Goal: Task Accomplishment & Management: Use online tool/utility

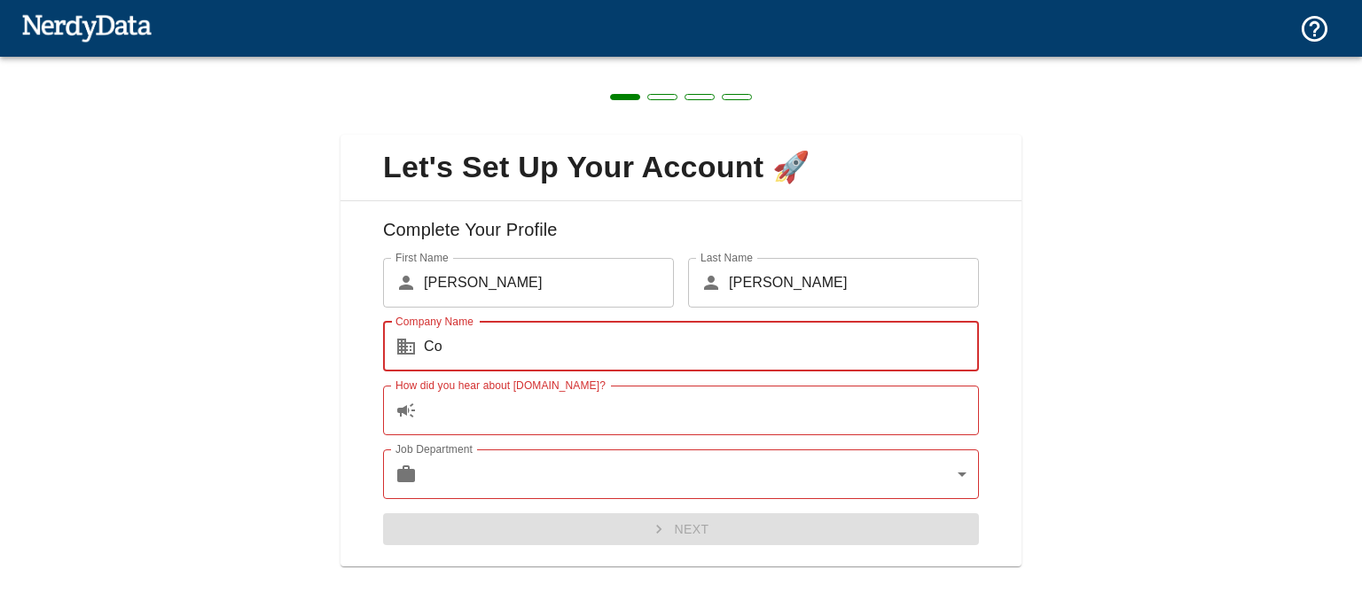
type input "C"
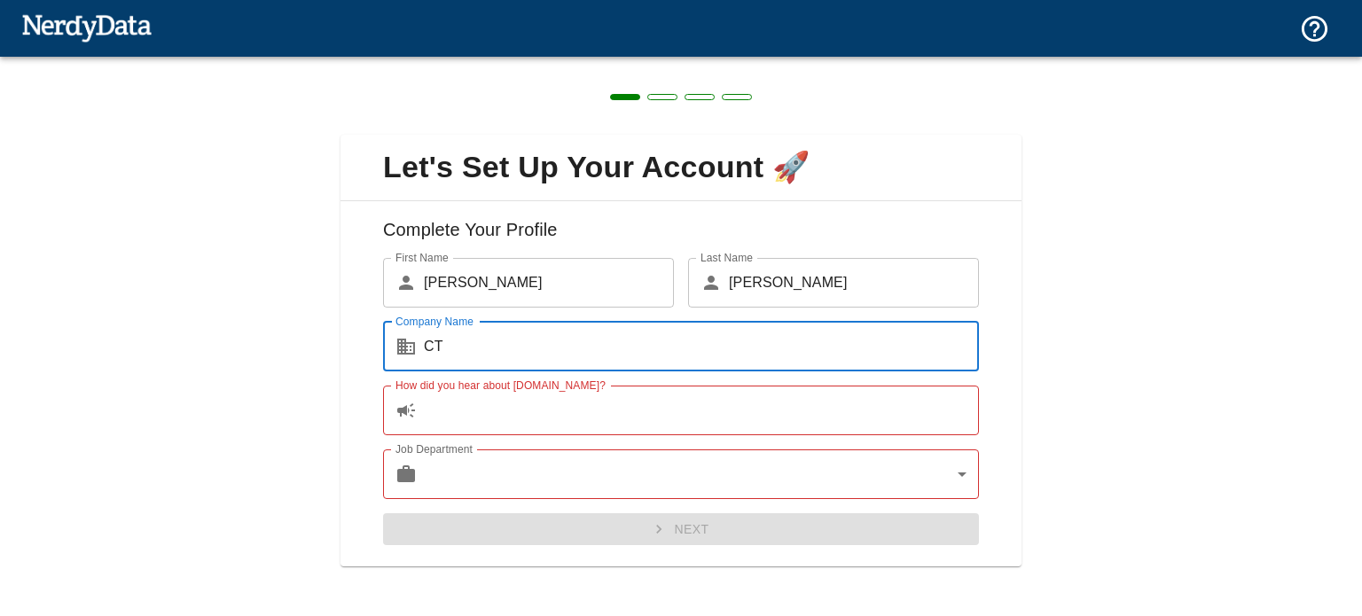
type input "C"
type input "CTTNHH"
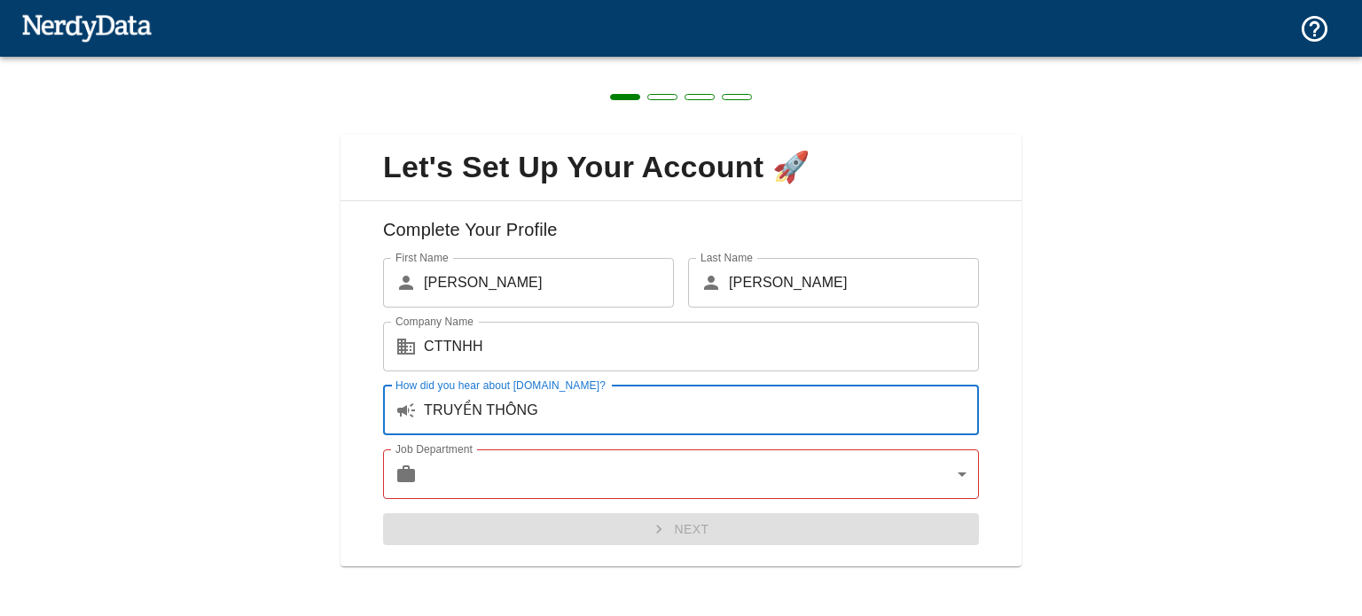
type input "TRUYỀN THÔNG"
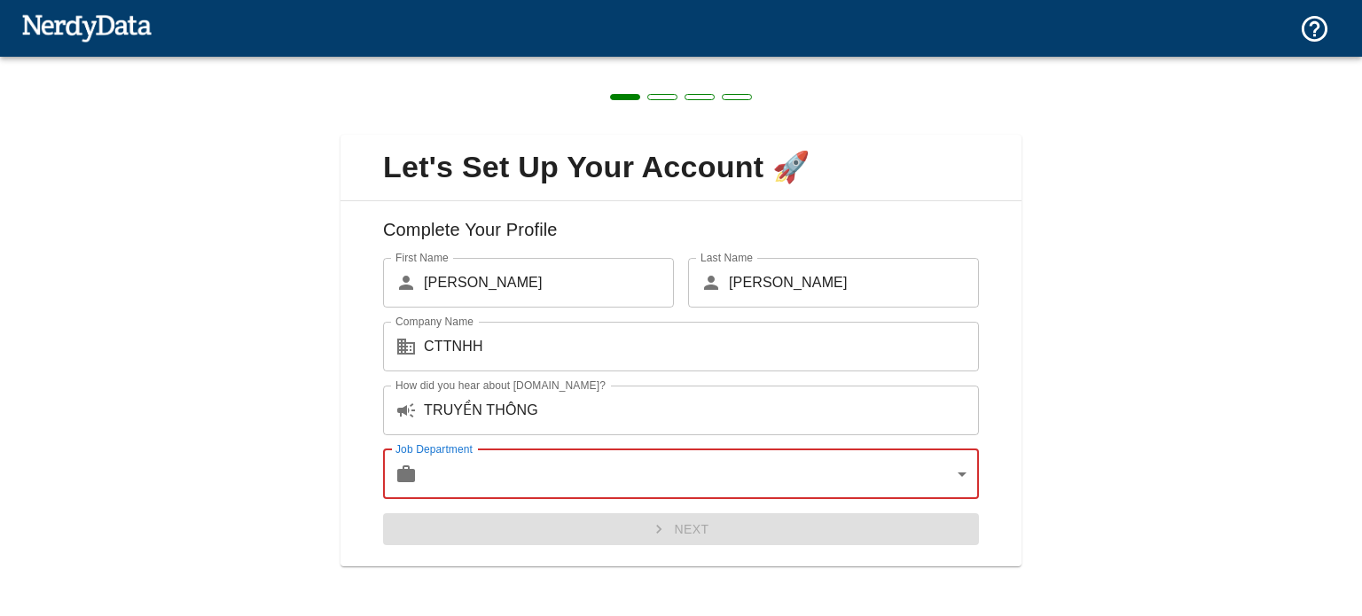
click at [932, 62] on body "Technologies Domains Pricing Products Create a Report Create a list of websites…" at bounding box center [681, 31] width 1362 height 62
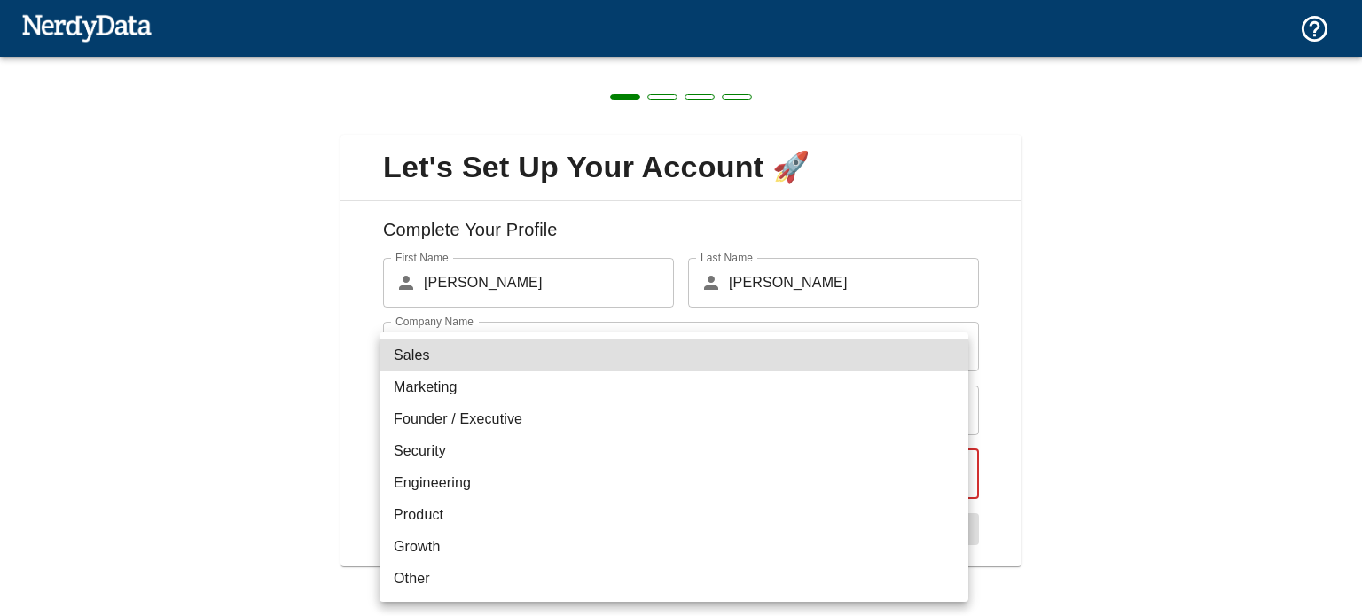
click at [468, 566] on li "Other" at bounding box center [674, 579] width 589 height 32
type input "other"
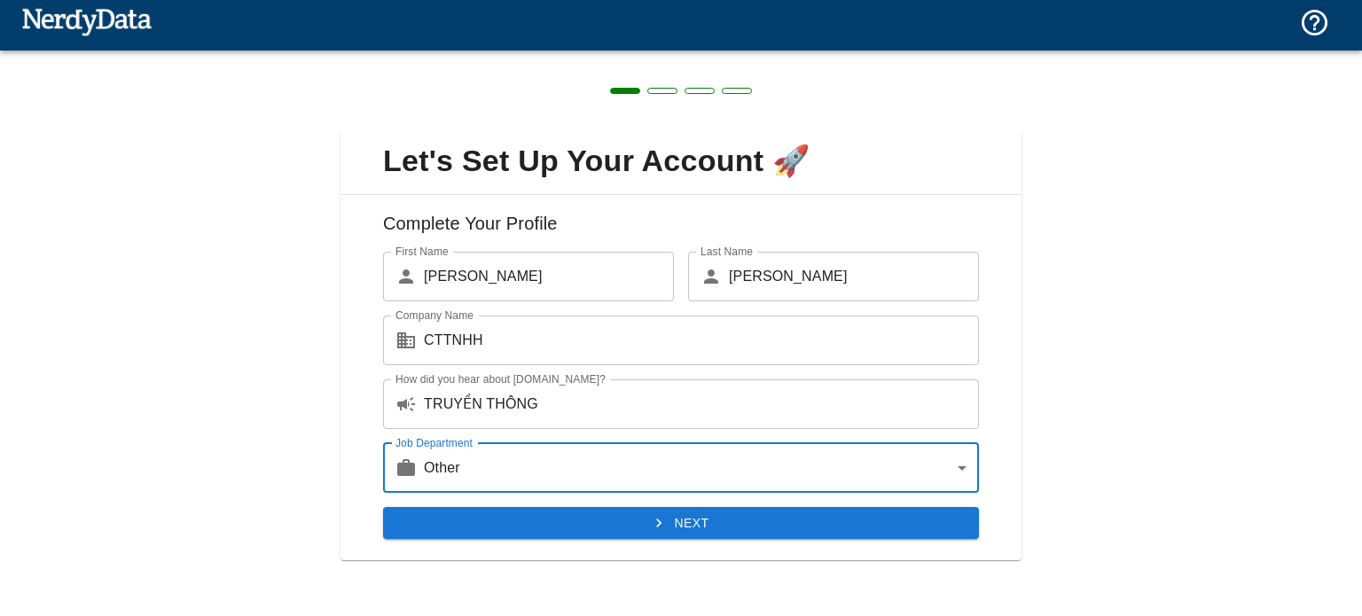
scroll to position [7, 0]
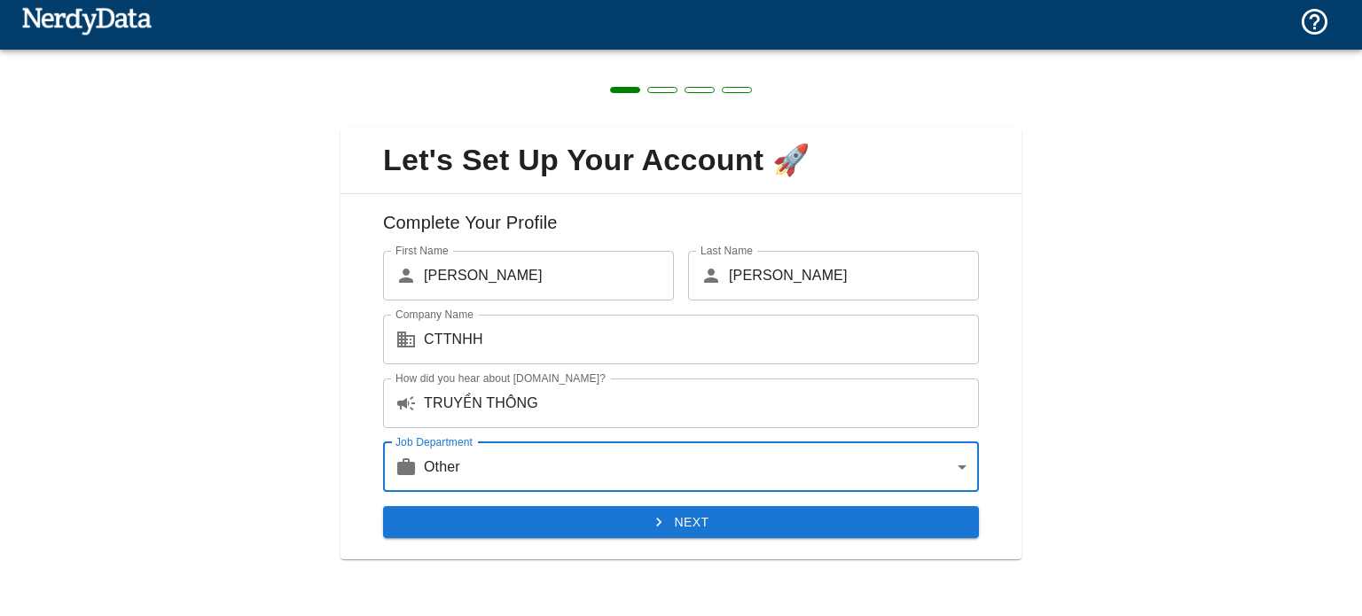
click at [546, 513] on button "Next" at bounding box center [681, 522] width 596 height 33
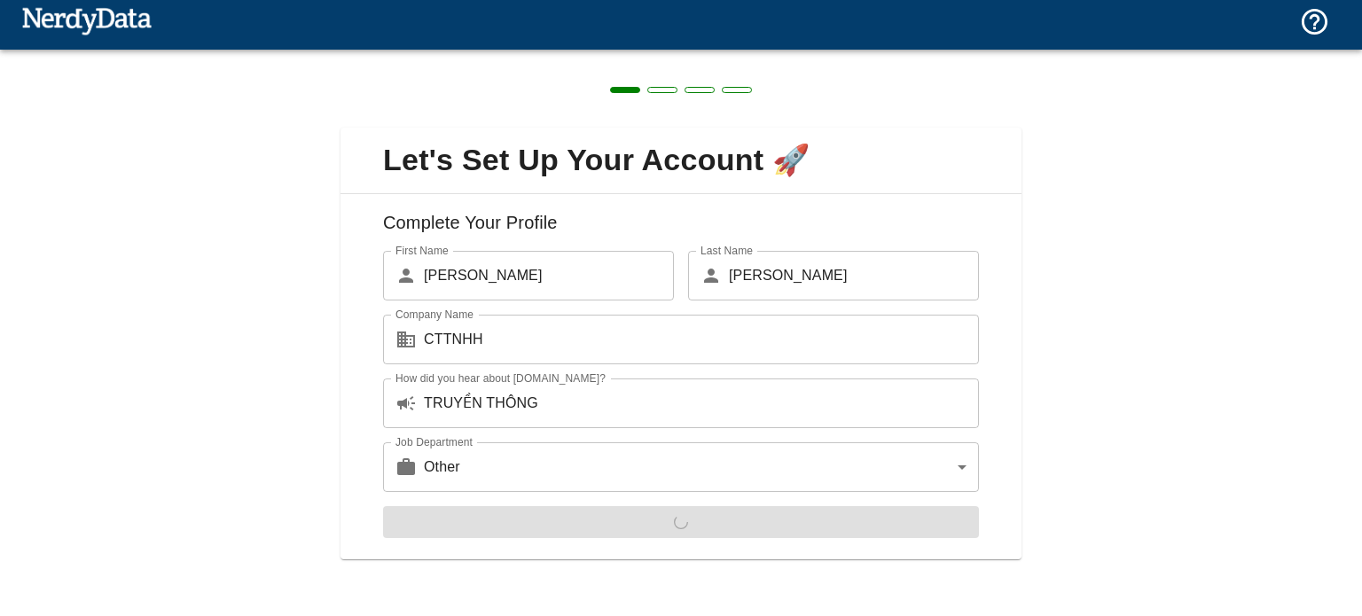
scroll to position [0, 0]
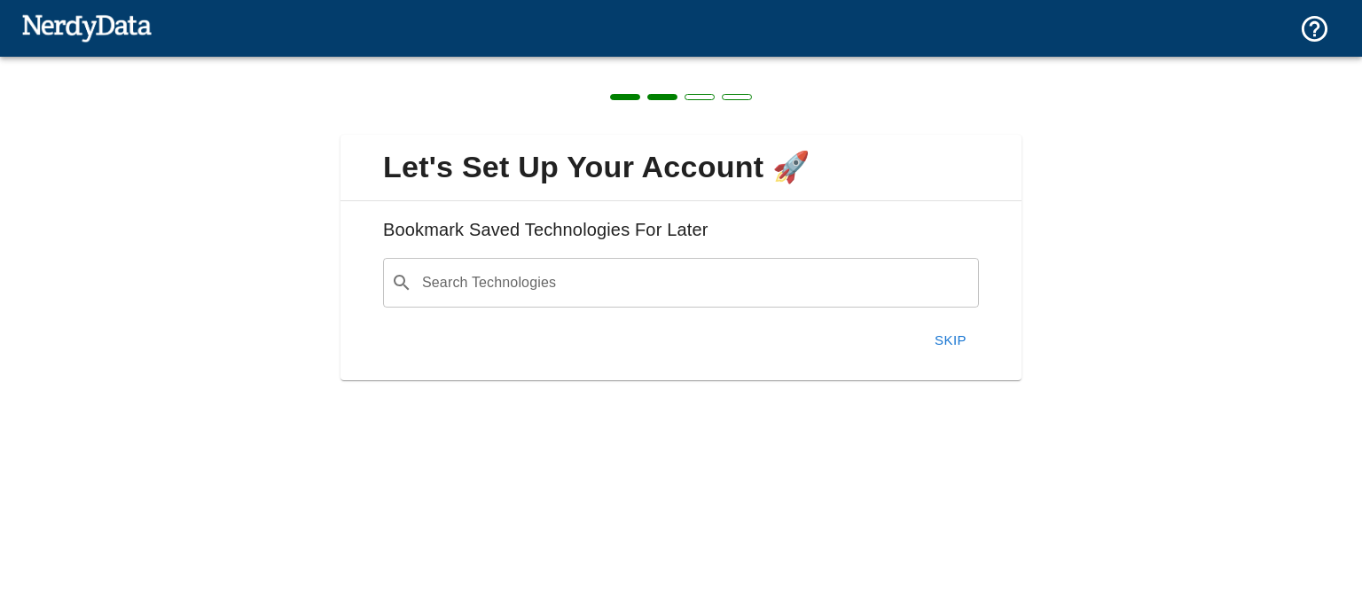
click at [948, 349] on button "Skip" at bounding box center [950, 340] width 57 height 37
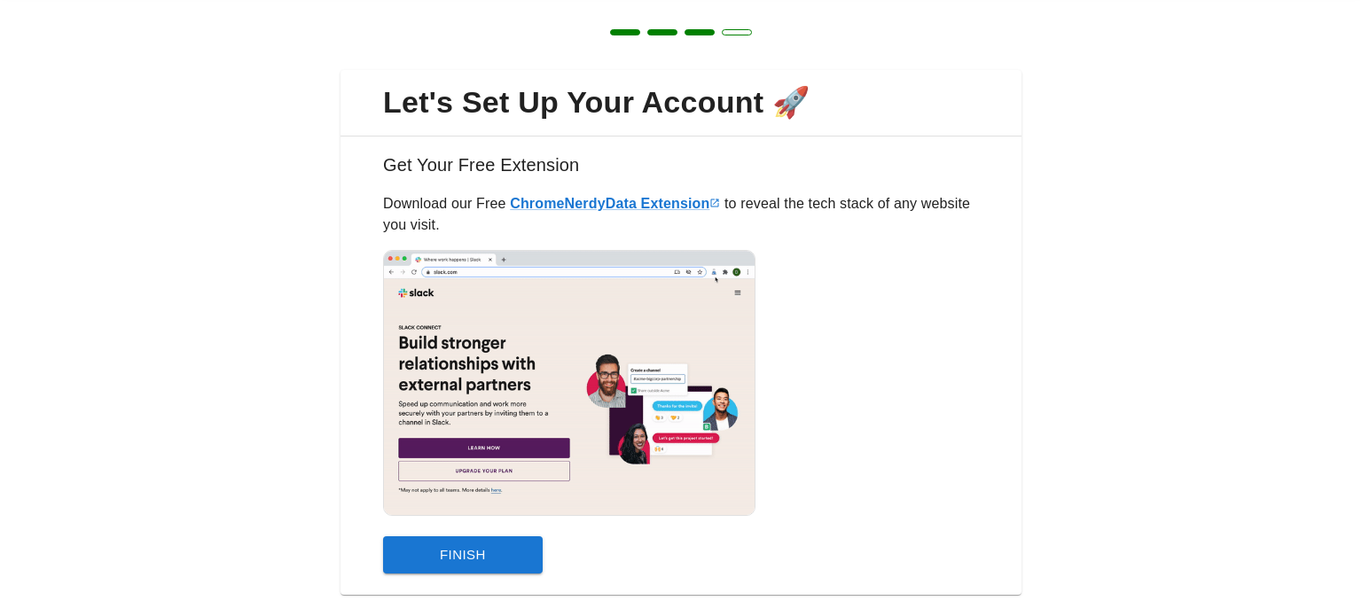
scroll to position [99, 0]
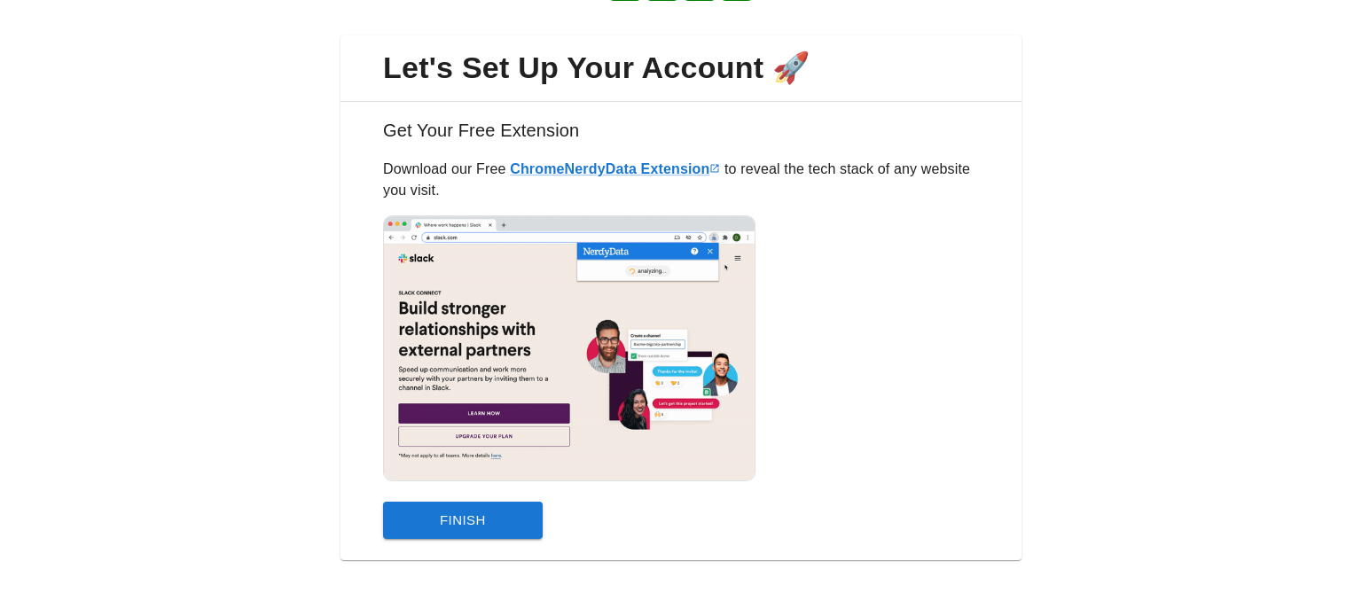
click at [525, 516] on button "Finish" at bounding box center [463, 520] width 160 height 37
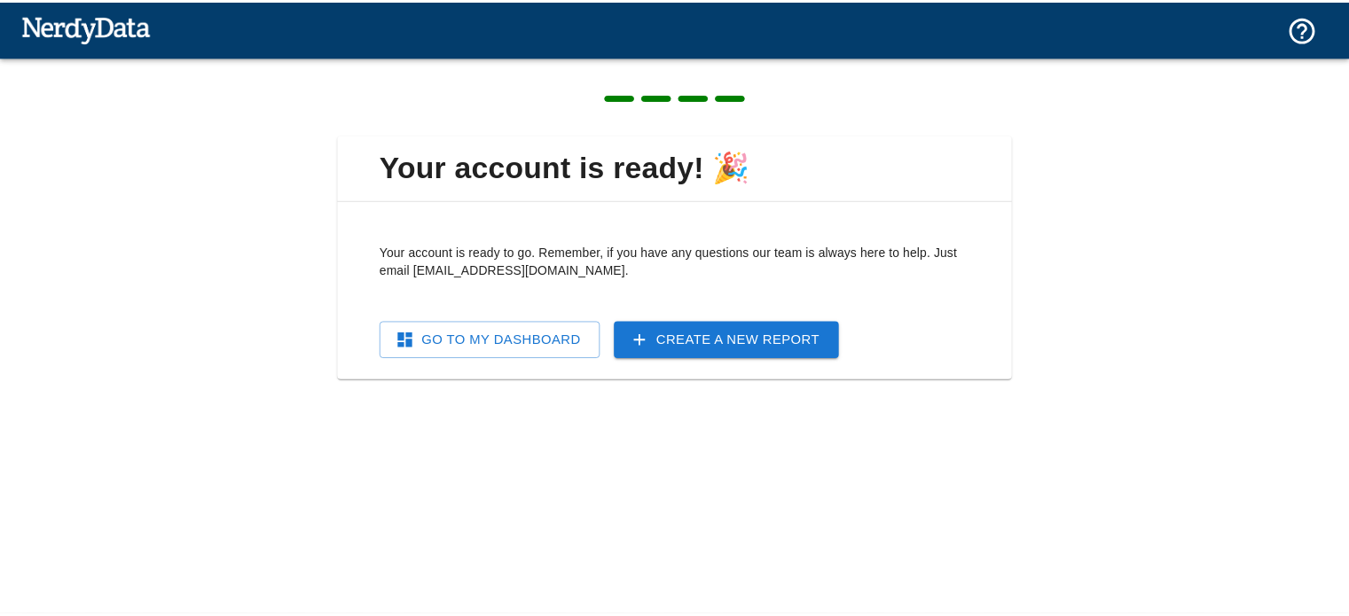
scroll to position [0, 0]
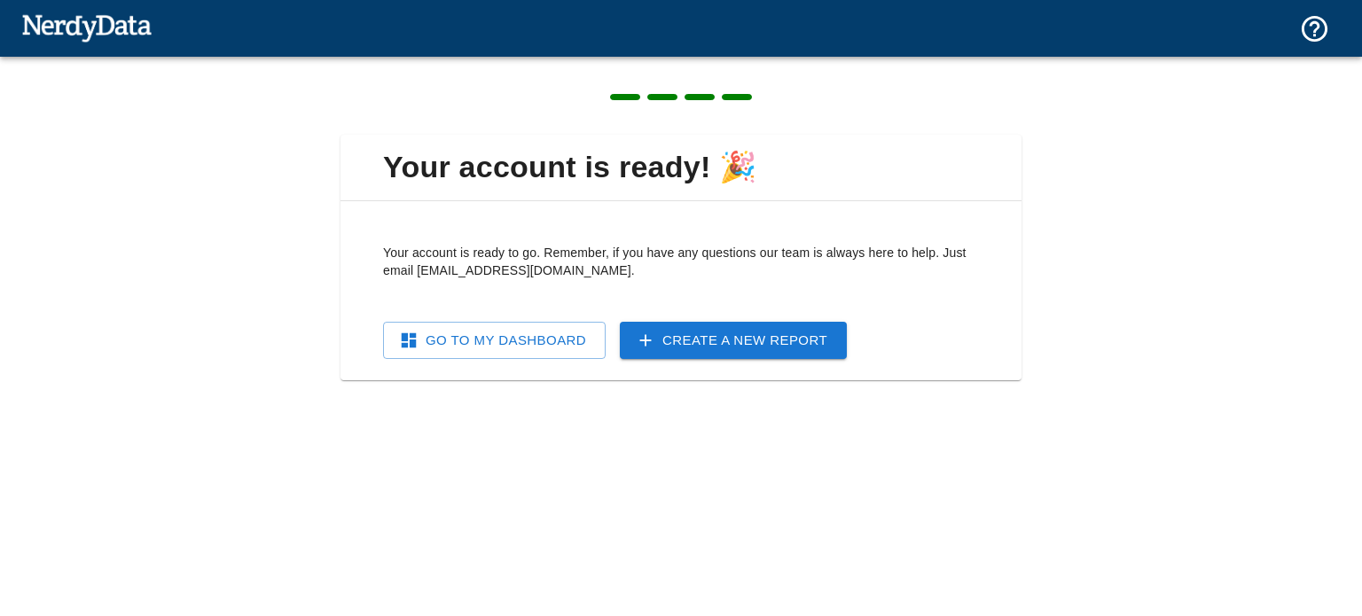
click at [705, 345] on link "Create a New Report" at bounding box center [733, 340] width 227 height 37
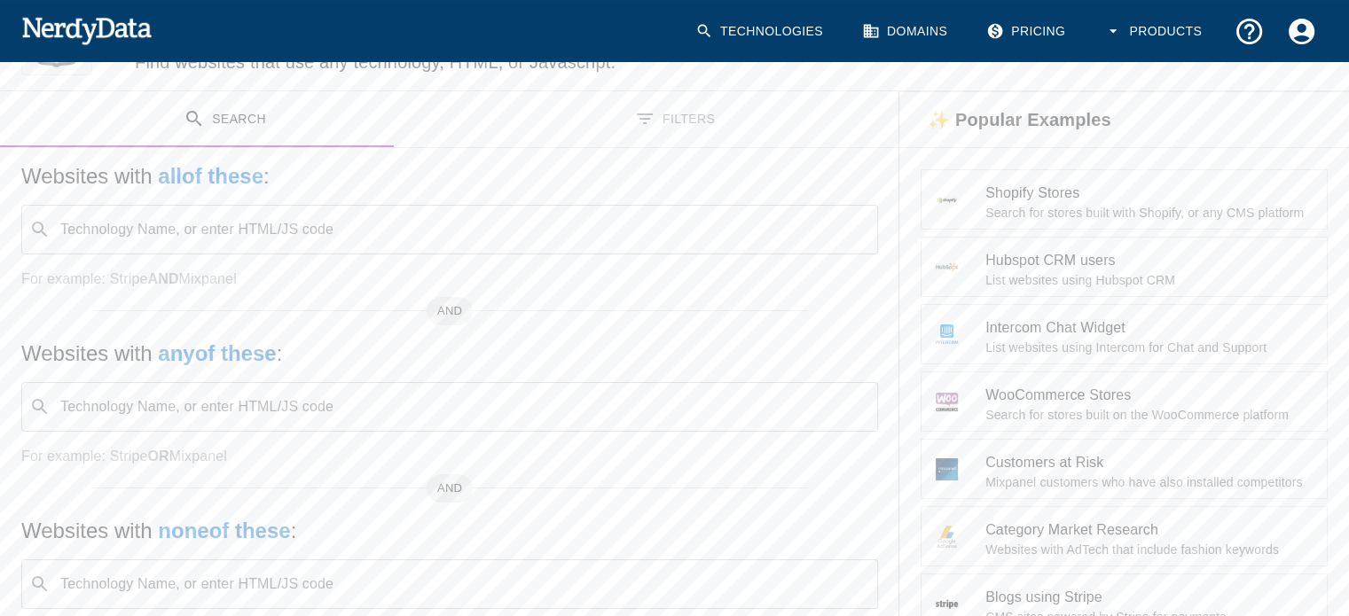
scroll to position [443, 0]
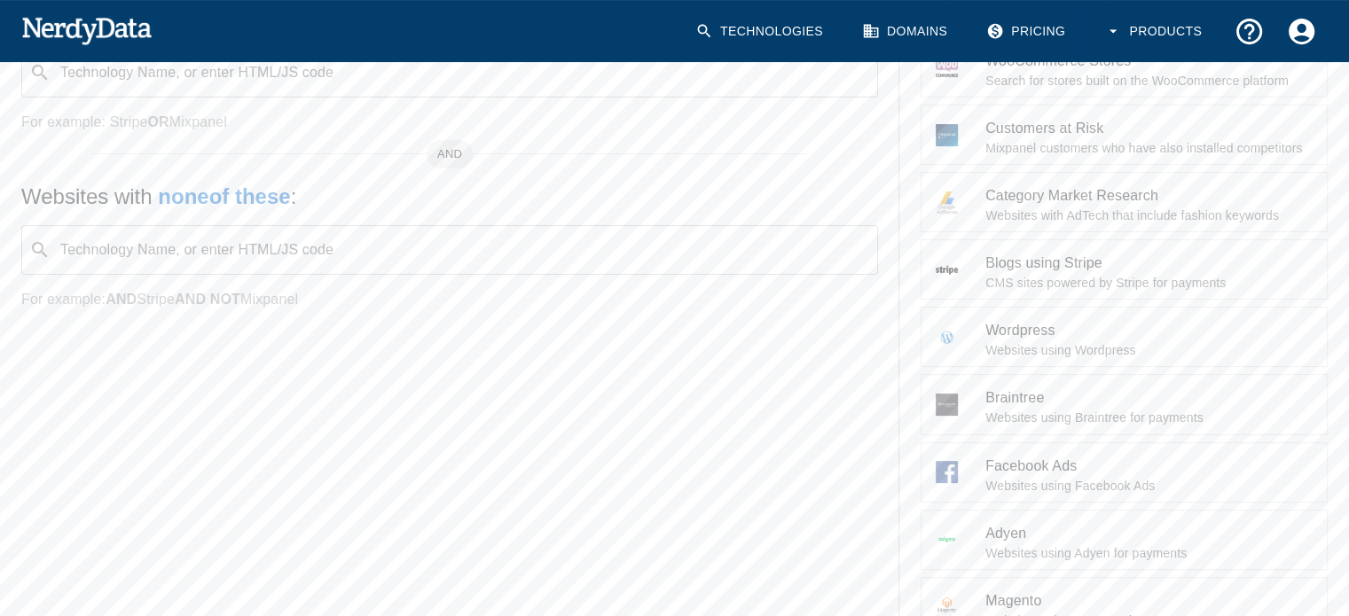
click at [936, 470] on div at bounding box center [961, 472] width 50 height 22
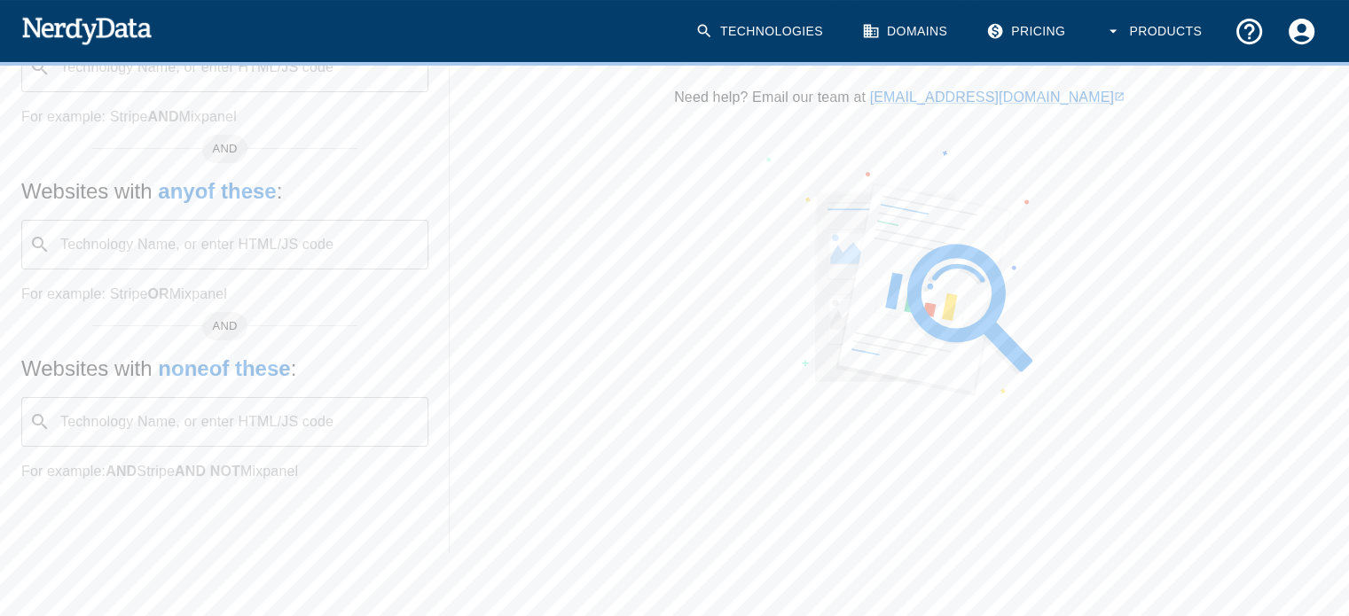
scroll to position [270, 0]
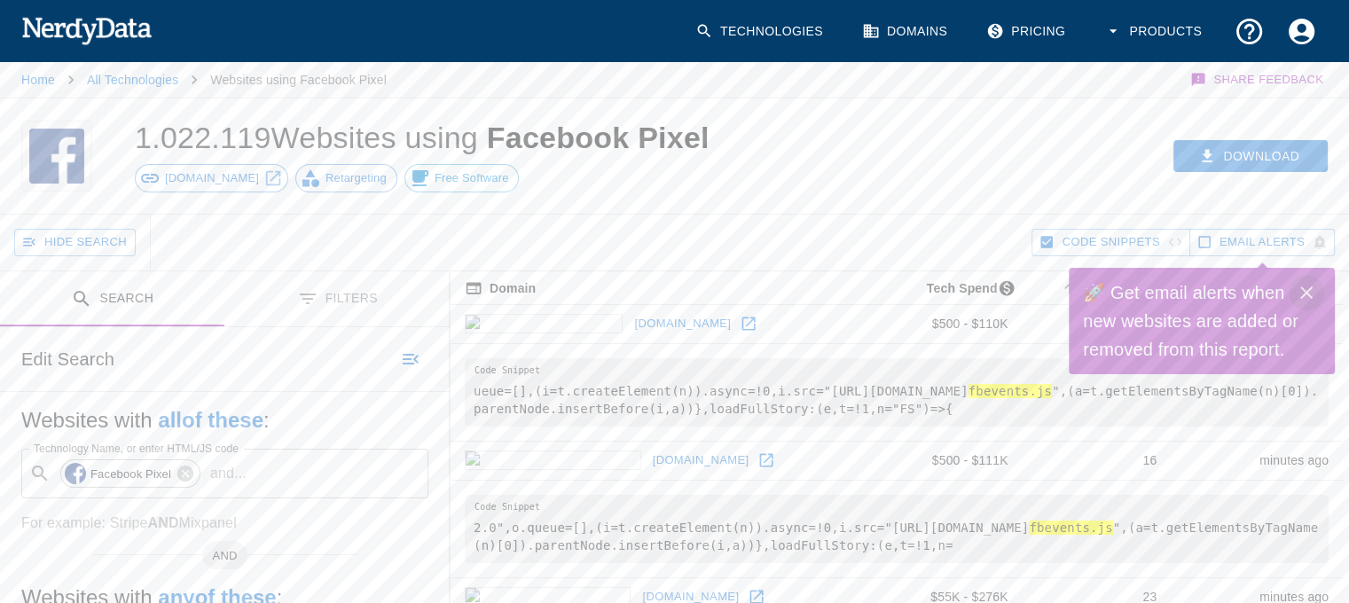
click at [1309, 289] on icon "Close" at bounding box center [1306, 292] width 12 height 12
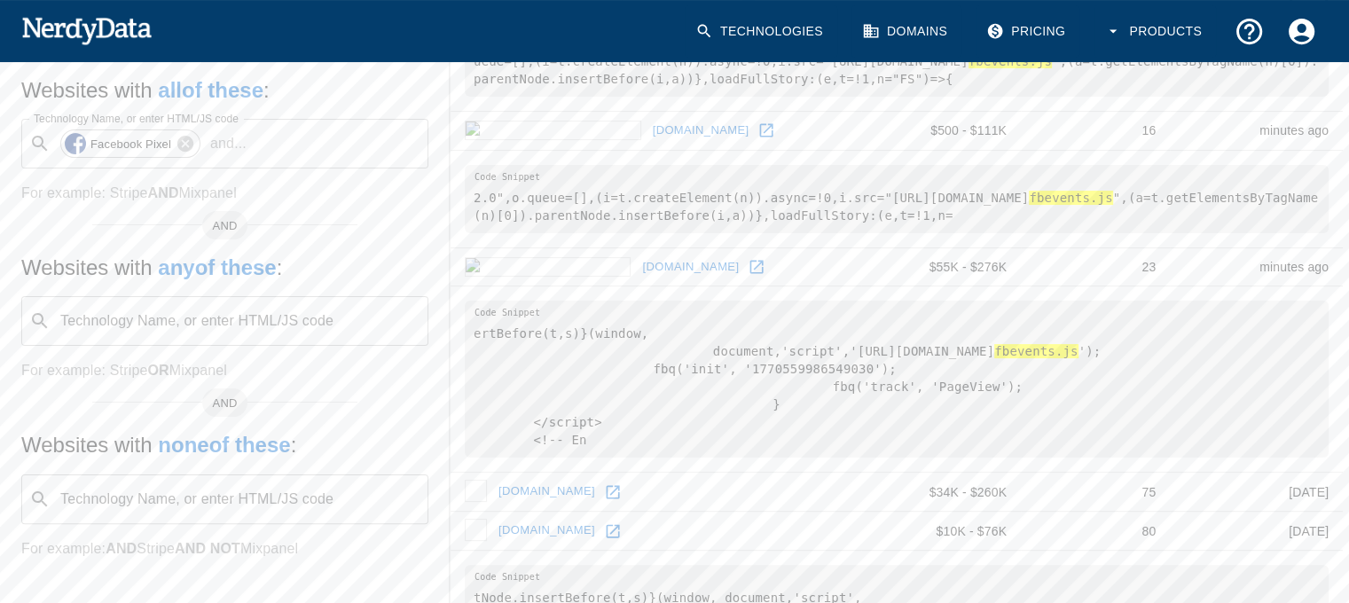
scroll to position [355, 0]
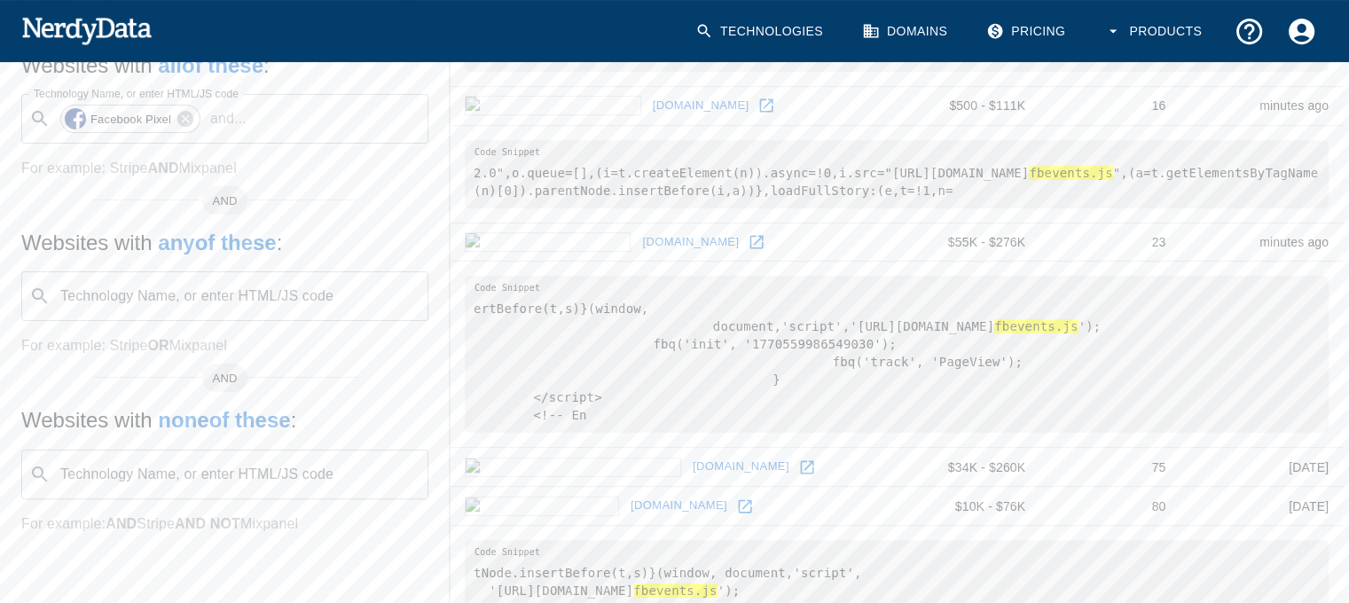
click at [184, 301] on div "Technology Name, or enter HTML/JS code ​ Technology Name, or enter HTML/JS code" at bounding box center [224, 296] width 407 height 50
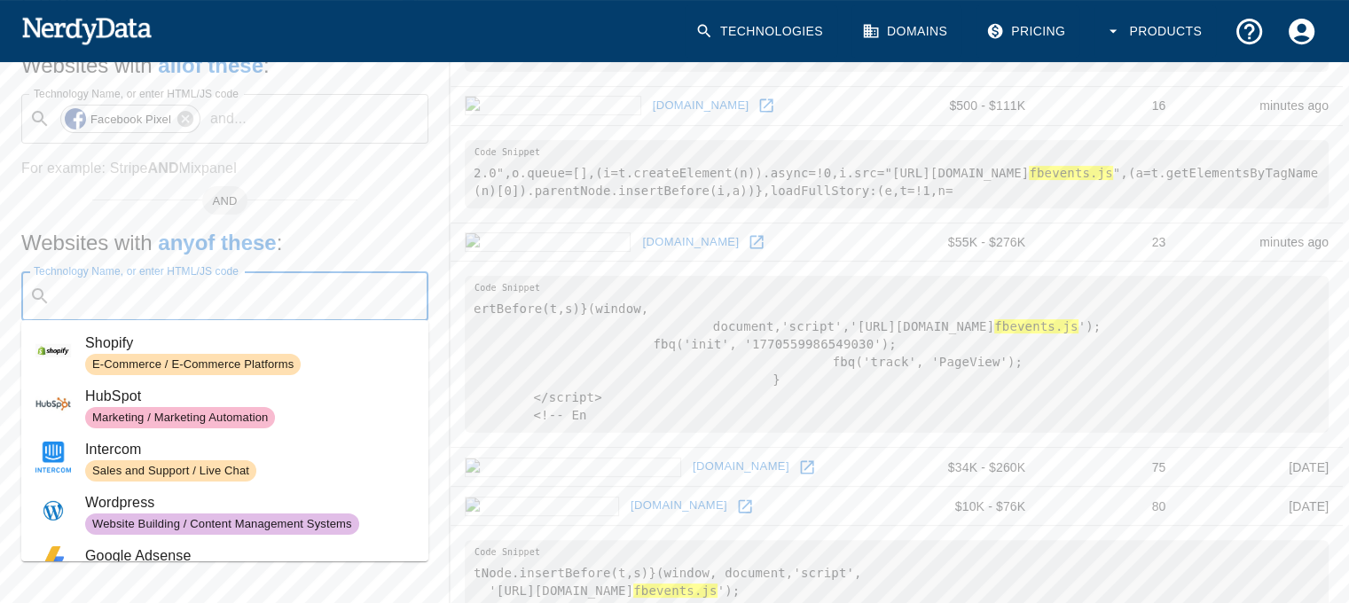
paste input "[URL][DOMAIN_NAME][CREDIT_CARD_NUMBER]"
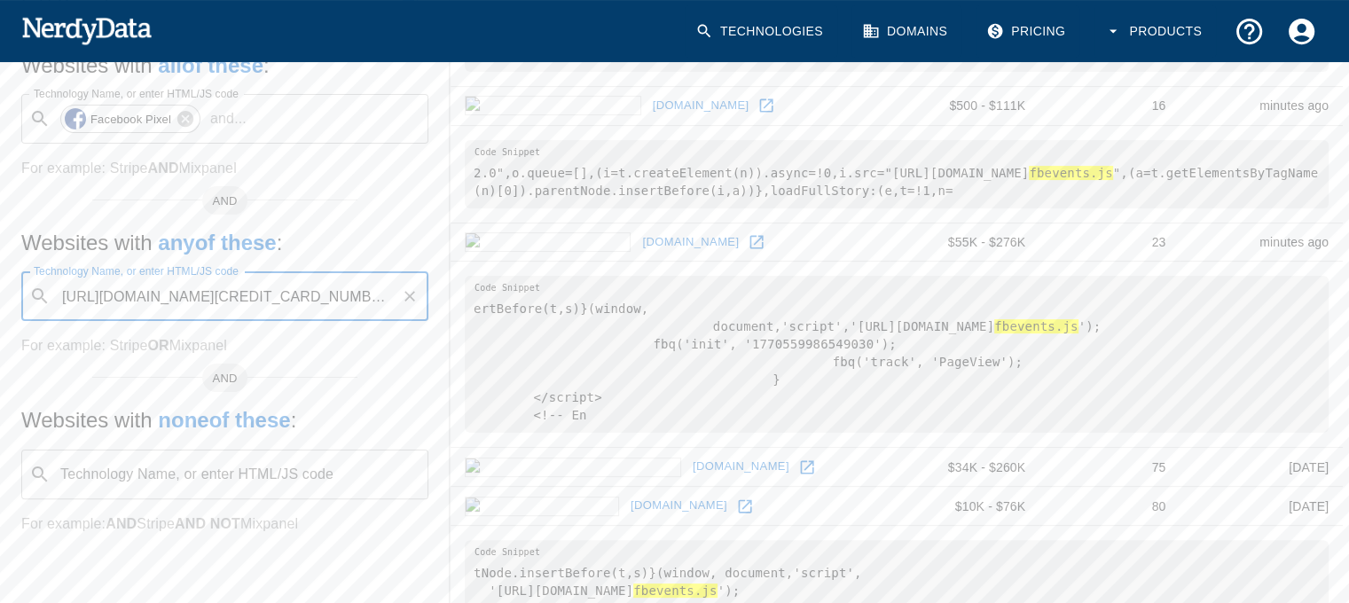
scroll to position [0, 59]
type input "[URL][DOMAIN_NAME][CREDIT_CARD_NUMBER]"
click at [184, 301] on div "Technology Name, or enter HTML/JS code ​ Technology Name, or enter HTML/JS code" at bounding box center [224, 296] width 407 height 50
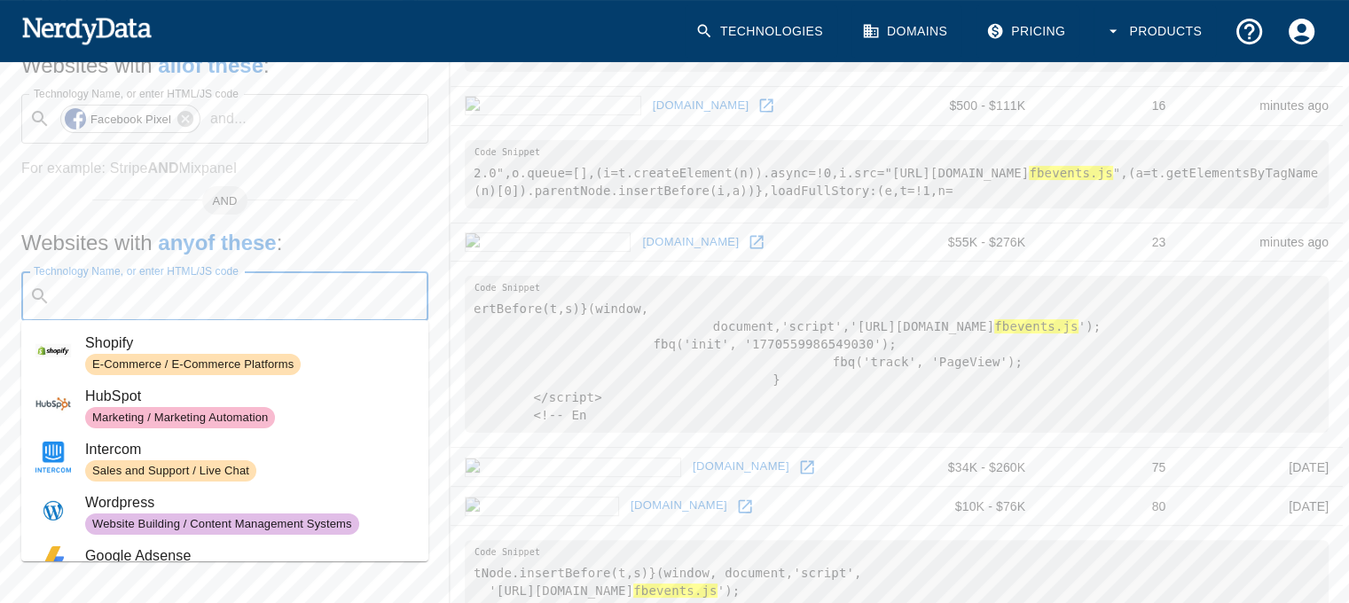
paste input "[URL][DOMAIN_NAME][CREDIT_CARD_NUMBER]"
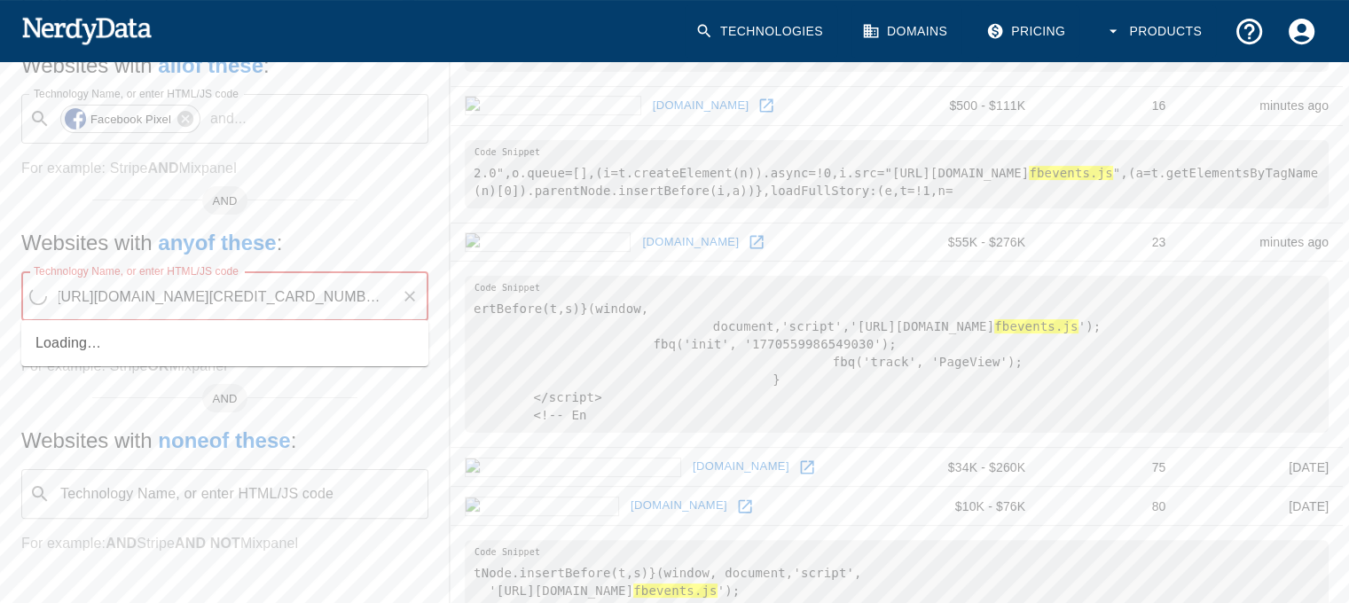
scroll to position [0, 57]
type input "[URL][DOMAIN_NAME][CREDIT_CARD_NUMBER]"
